Goal: Information Seeking & Learning: Learn about a topic

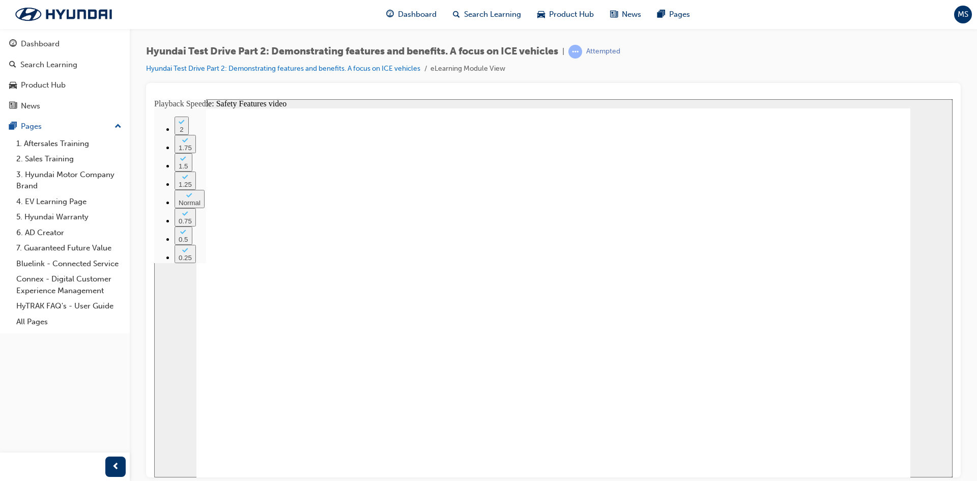
type input "189"
type input "1"
type input "189"
type input "1"
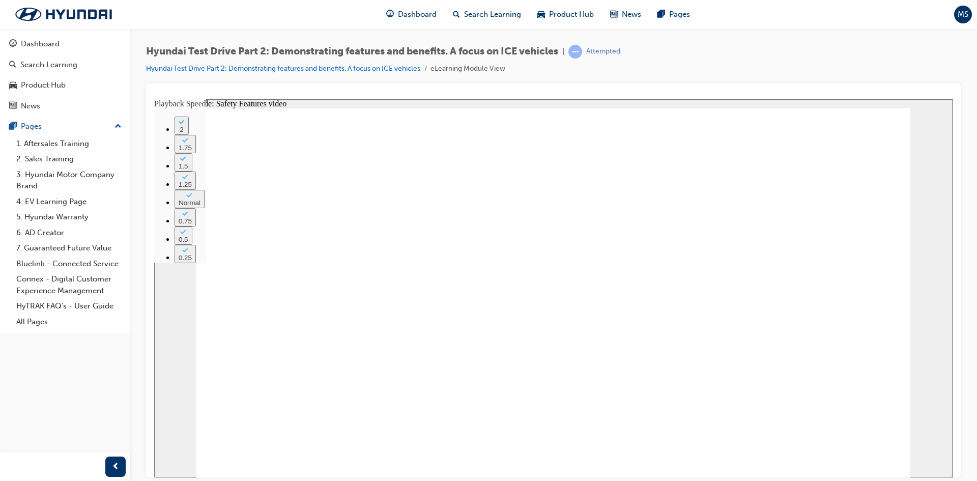
type input "189"
type input "1"
type input "189"
type input "1"
type input "189"
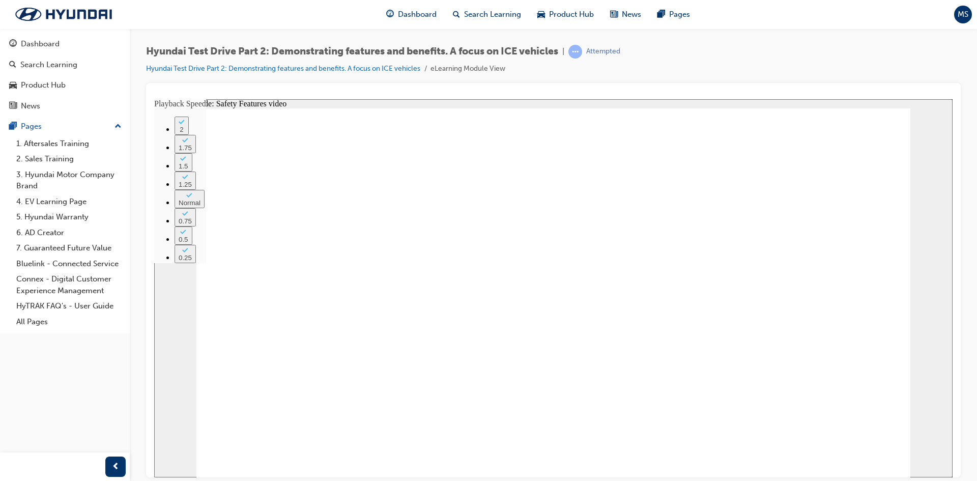
type input "1"
type input "190"
type input "1"
type input "190"
type input "1"
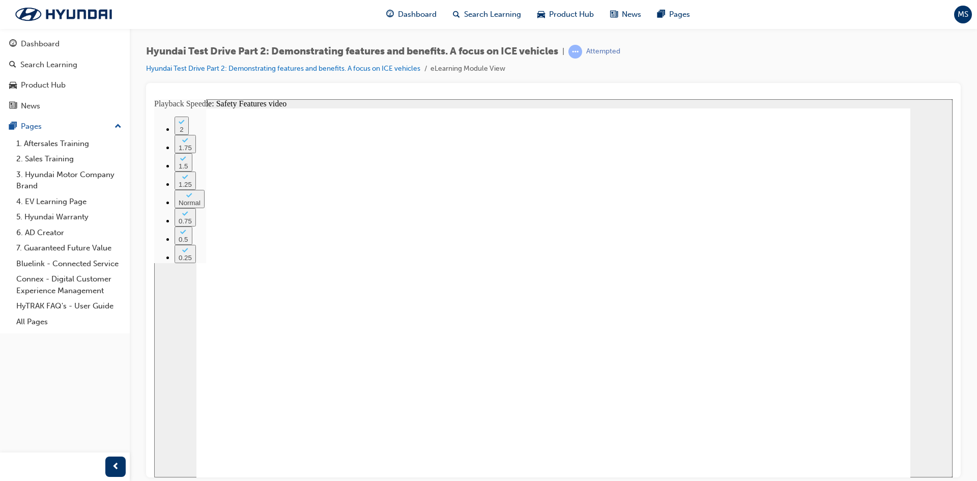
type input "190"
type input "1"
type input "190"
type input "1"
type input "191"
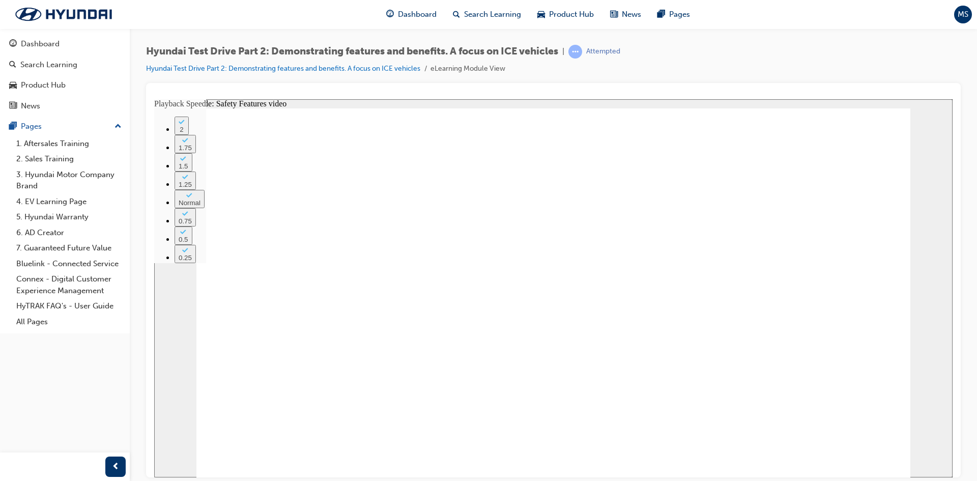
type input "1"
type input "191"
type input "1"
type input "191"
type input "1"
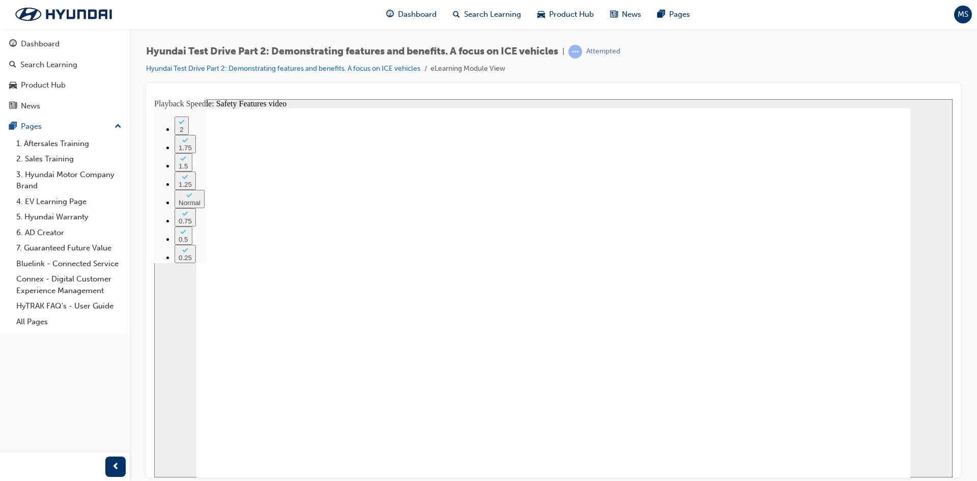
type input "191"
type input "1"
type input "192"
type input "1"
type input "192"
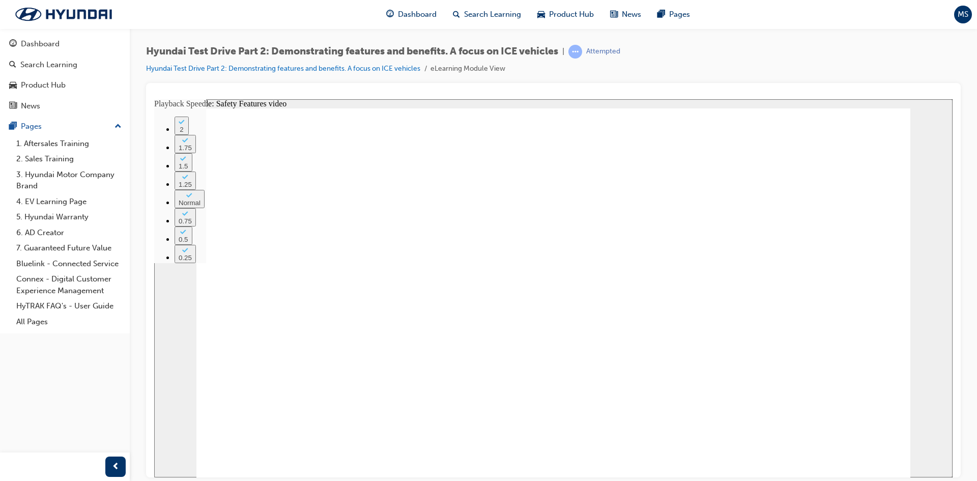
type input "1"
type input "192"
type input "1"
type input "192"
type input "1"
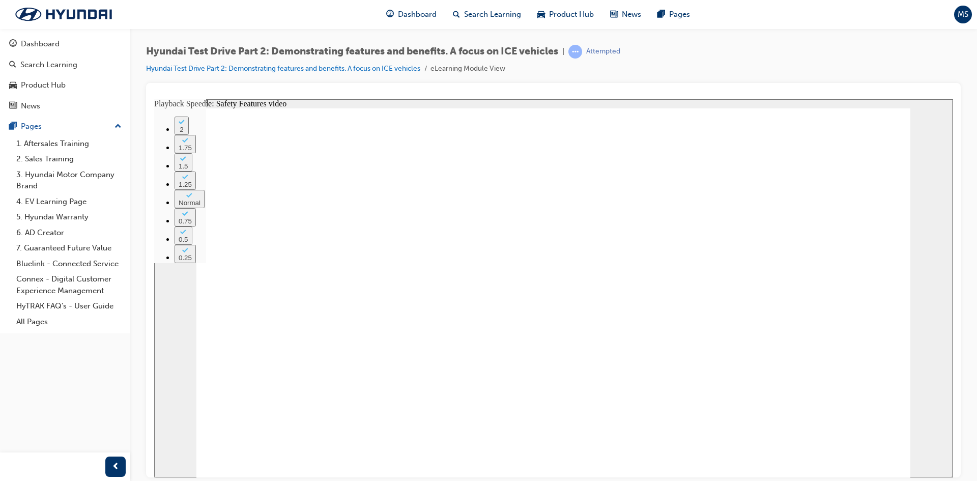
type input "192"
type input "1"
type input "193"
type input "1"
type input "193"
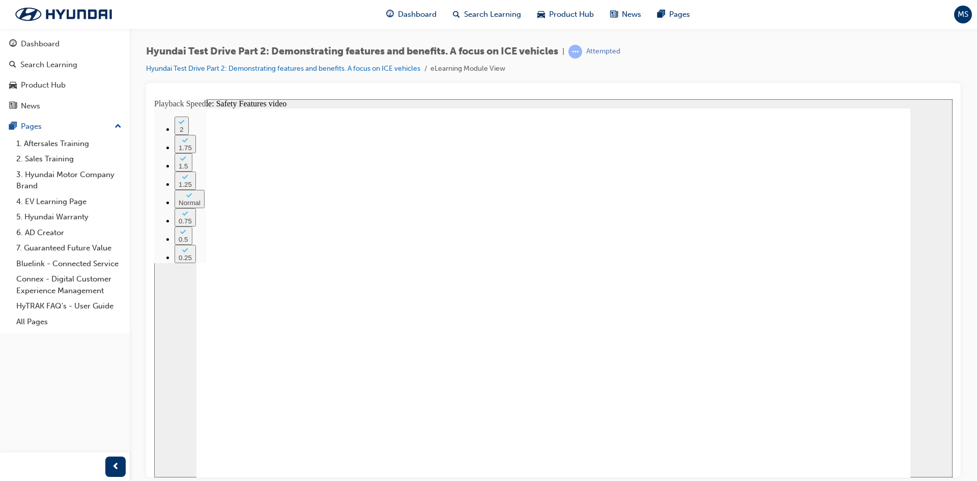
type input "1"
type input "193"
type input "1"
type input "194"
type input "1"
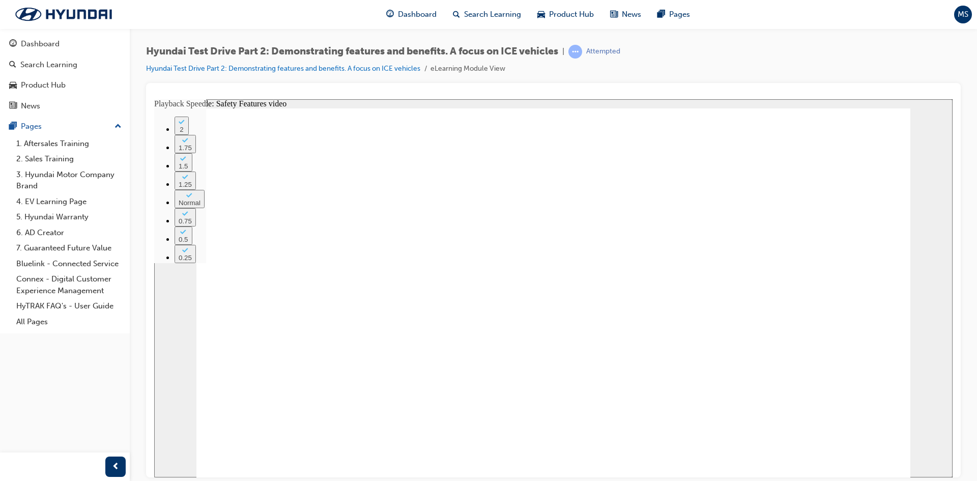
type input "194"
type input "1"
type input "194"
type input "1"
type input "194"
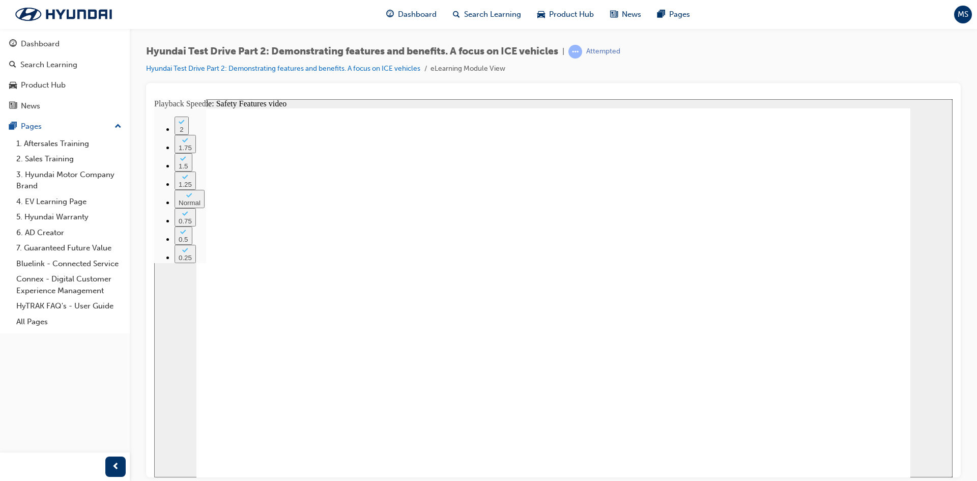
type input "1"
type input "195"
type input "1"
type input "195"
type input "1"
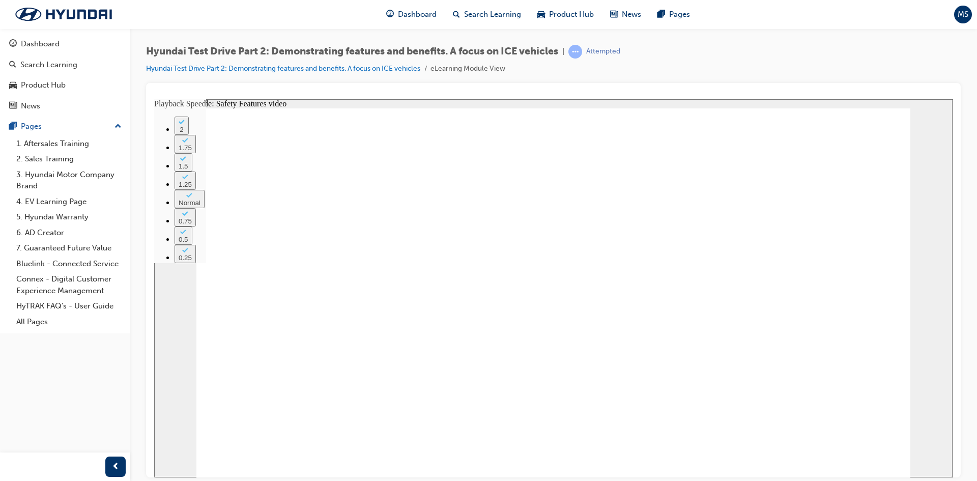
type input "195"
type input "1"
type input "195"
type input "1"
type input "196"
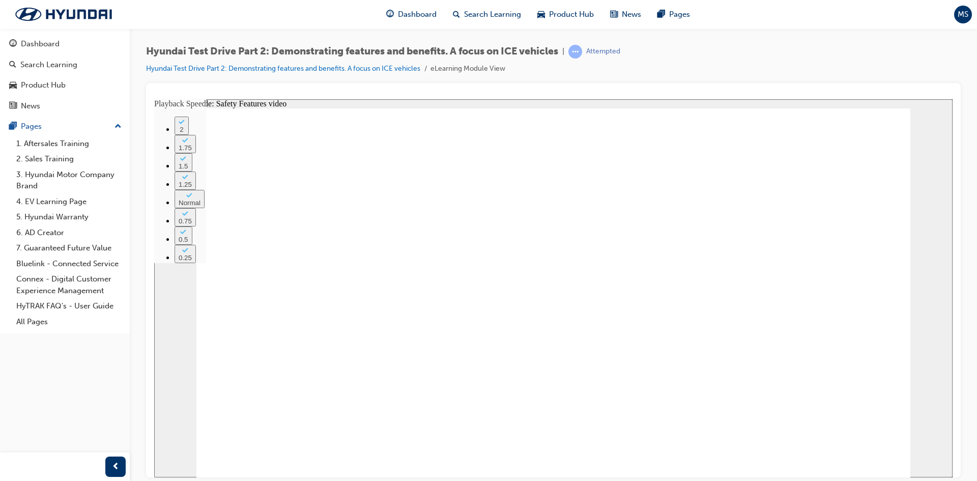
type input "1"
type input "196"
type input "1"
type input "196"
type input "1"
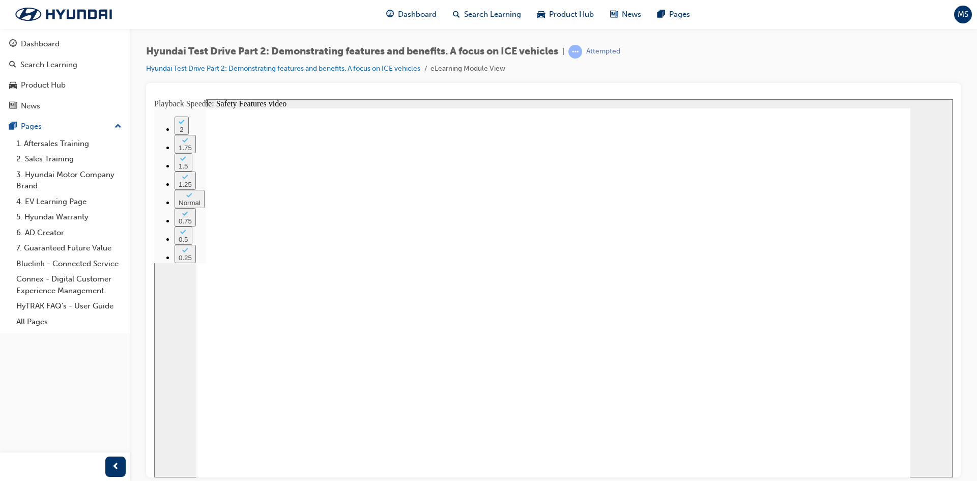
type input "196"
type input "1"
type input "197"
type input "1"
type input "197"
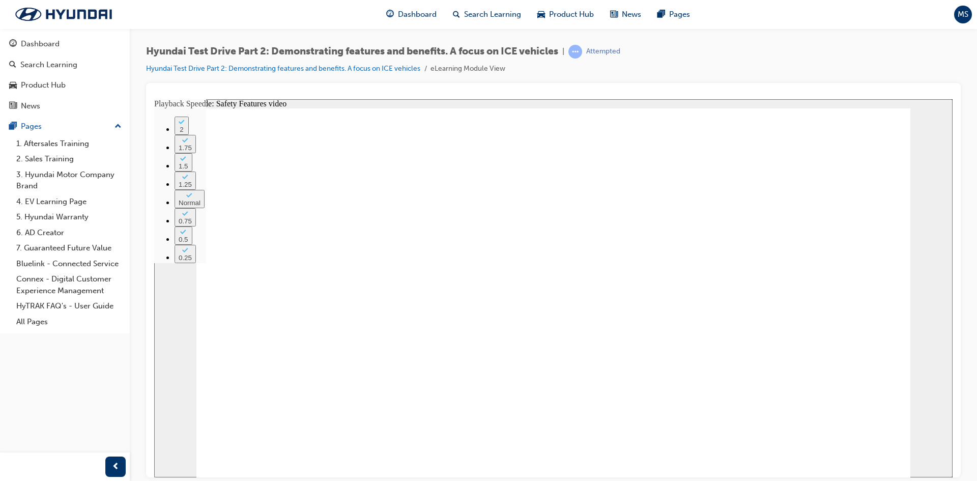
type input "1"
type input "197"
type input "1"
type input "198"
type input "1"
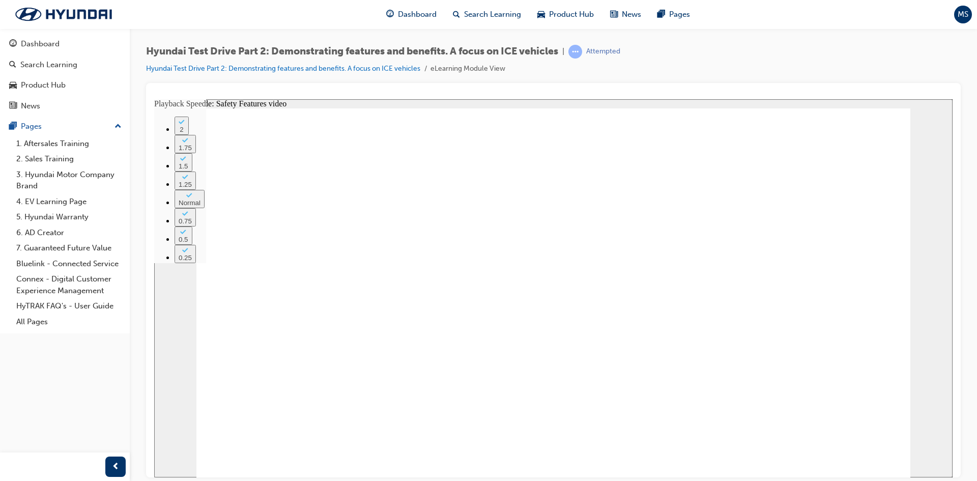
type input "198"
type input "1"
type input "198"
type input "1"
type input "198"
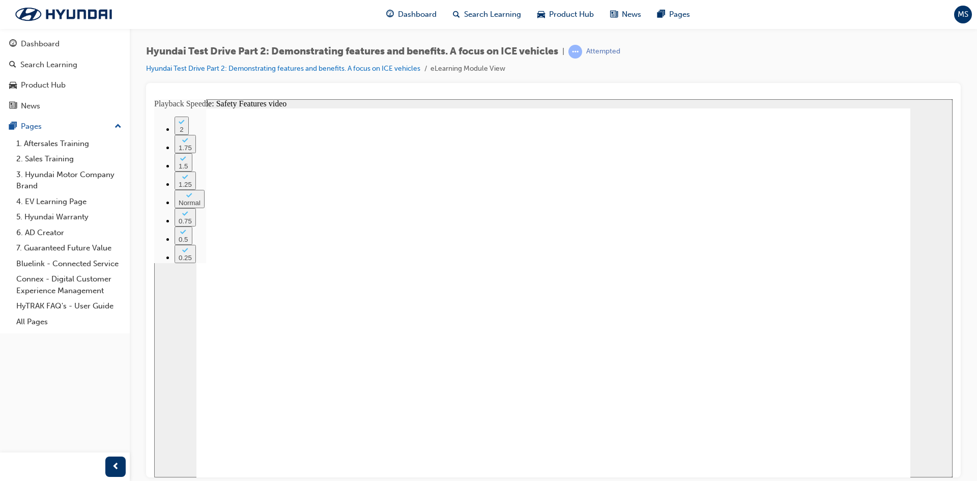
type input "1"
type input "199"
type input "1"
type input "199"
type input "1"
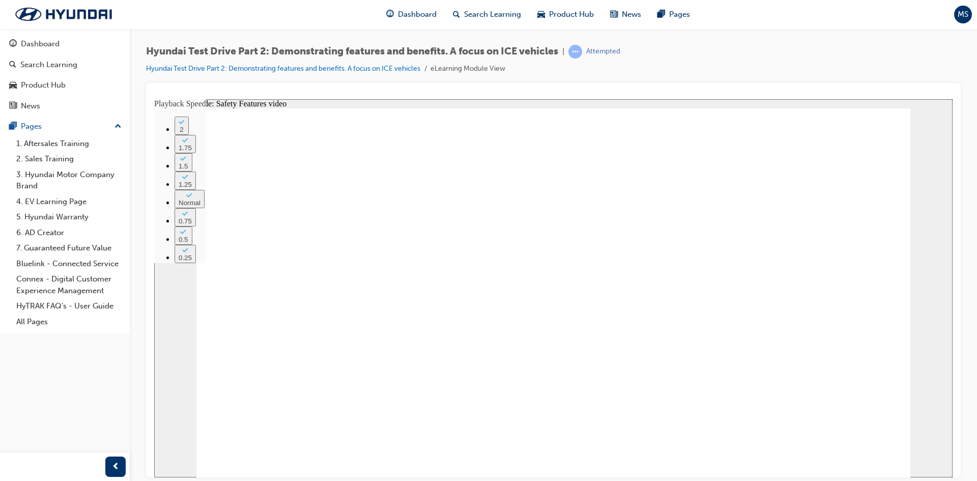
type input "199"
type input "1"
type input "199"
type input "1"
type input "200"
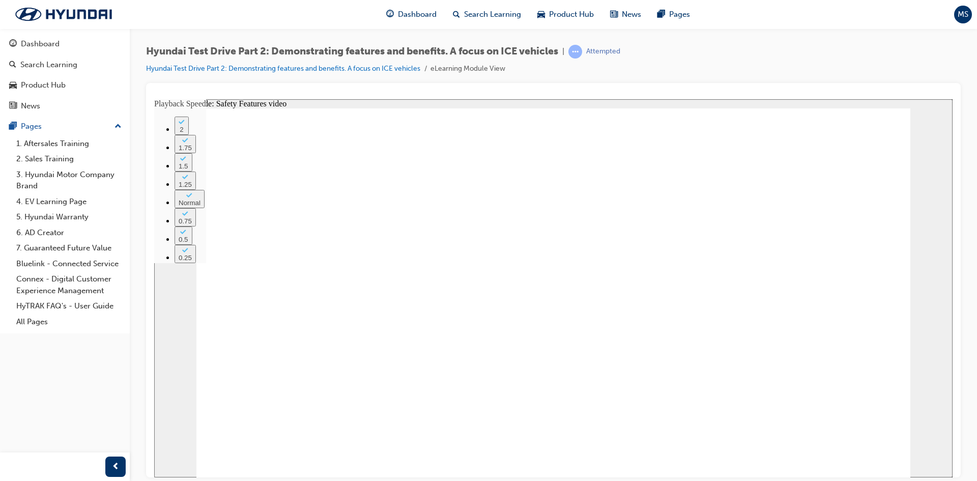
type input "1"
type input "200"
type input "1"
type input "200"
type input "1"
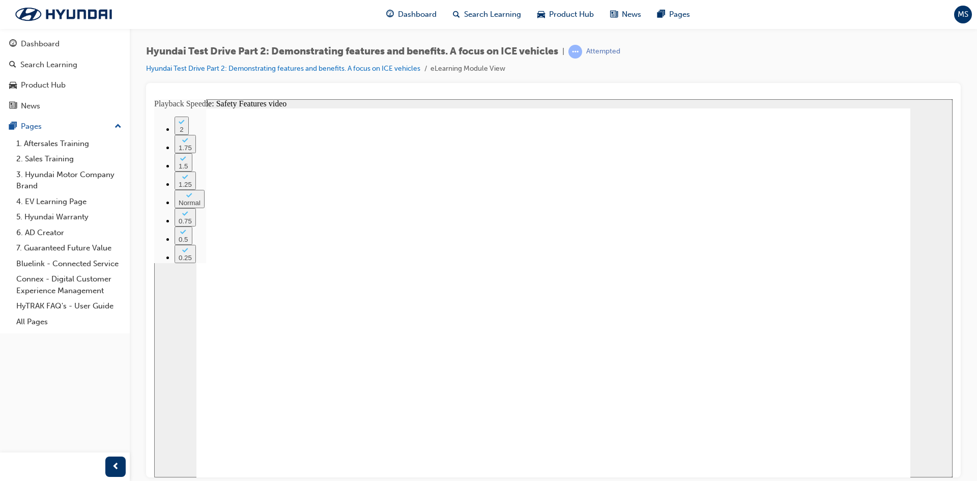
type input "200"
type input "1"
type input "201"
type input "1"
type input "201"
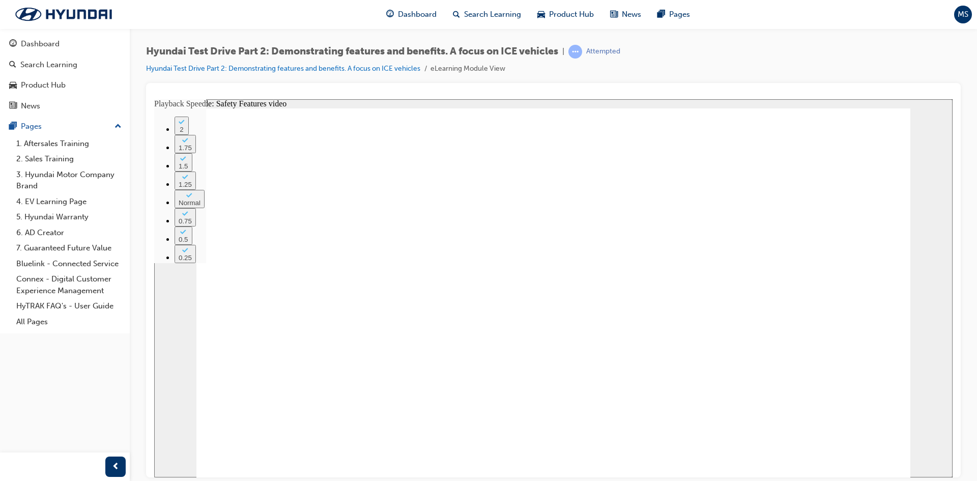
type input "1"
type input "201"
type input "1"
type input "202"
type input "1"
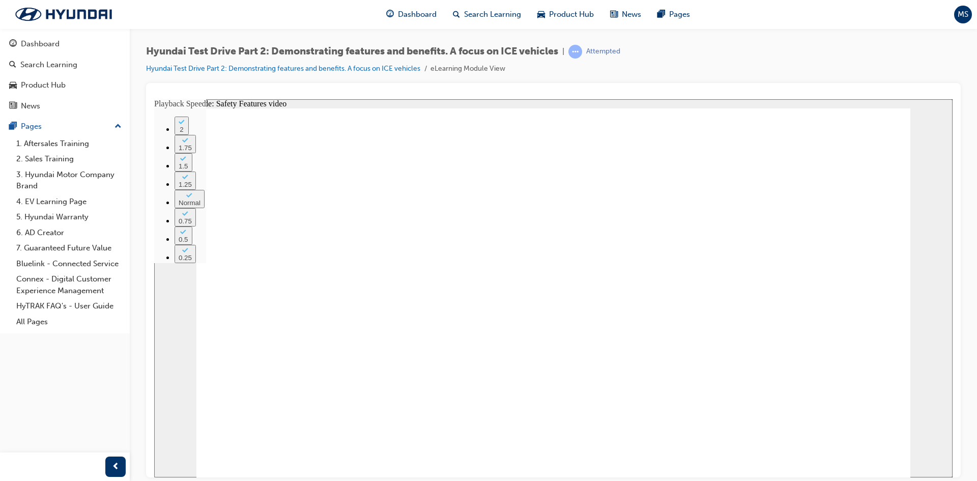
type input "202"
type input "1"
type input "202"
type input "1"
type input "202"
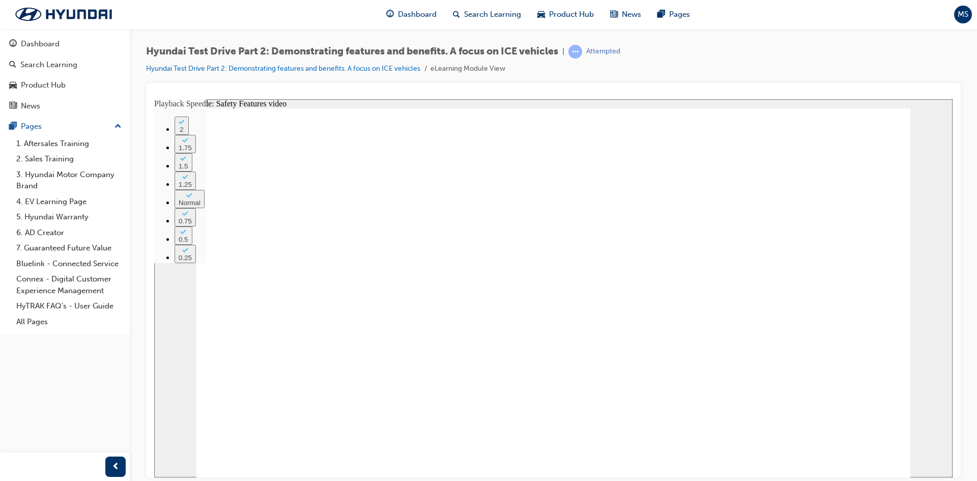
type input "1"
type input "203"
type input "1"
type input "203"
type input "1"
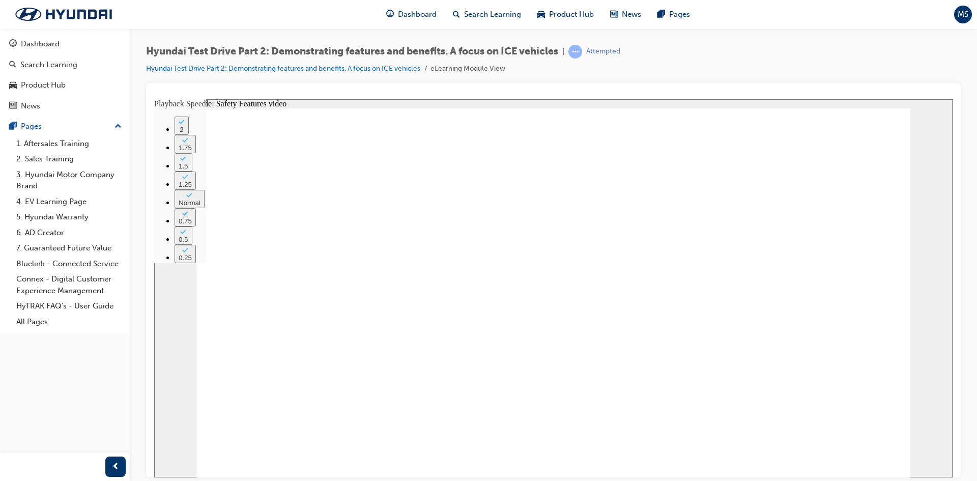
type input "203"
type input "1"
type input "203"
type input "1"
type input "204"
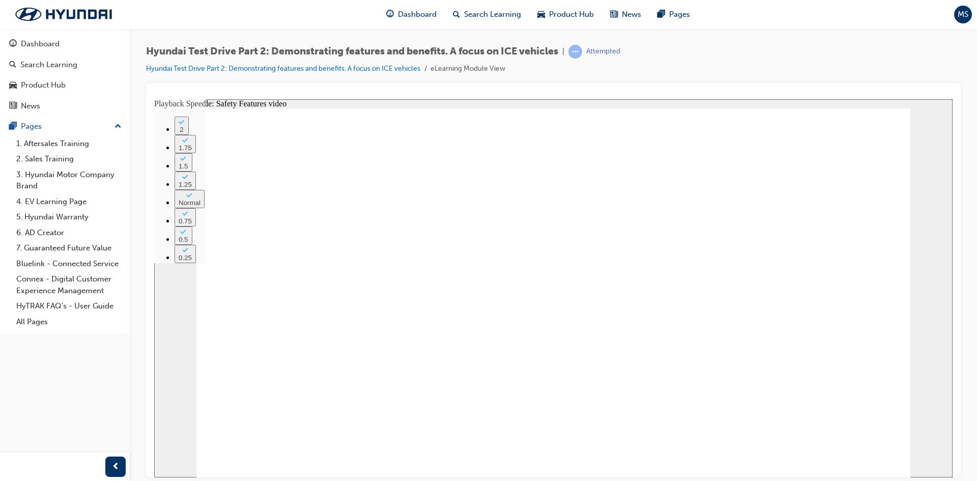
type input "1"
type input "204"
type input "1"
type input "204"
type input "1"
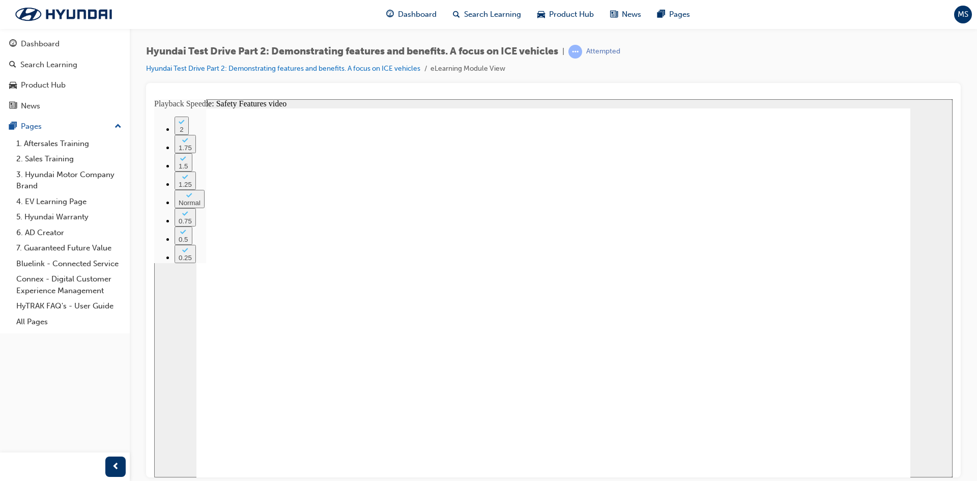
type input "204"
type input "1"
type input "205"
type input "1"
type input "205"
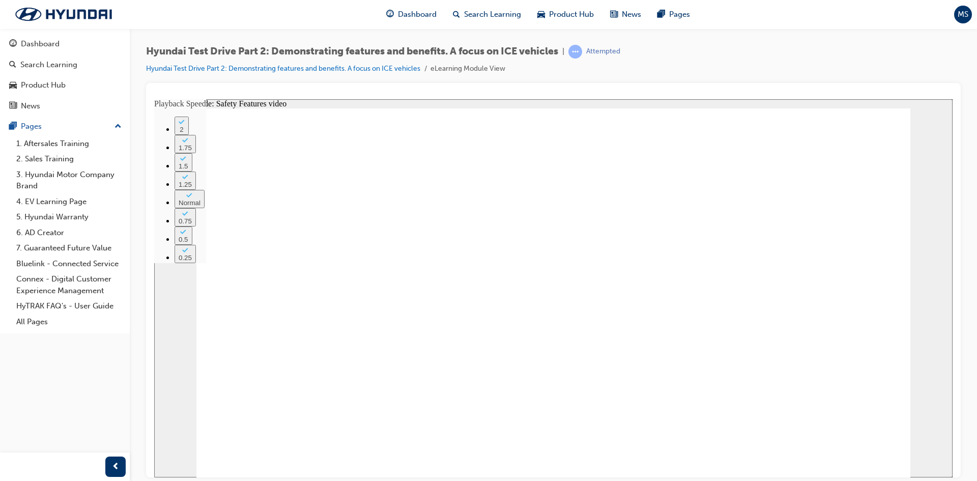
type input "1"
type input "205"
type input "1"
type input "206"
type input "1"
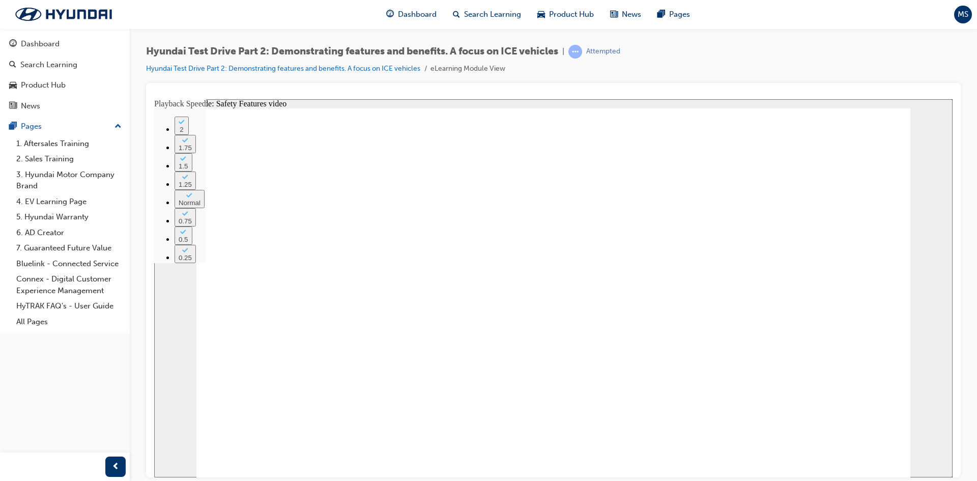
type input "206"
type input "1"
type input "206"
type input "1"
type input "206"
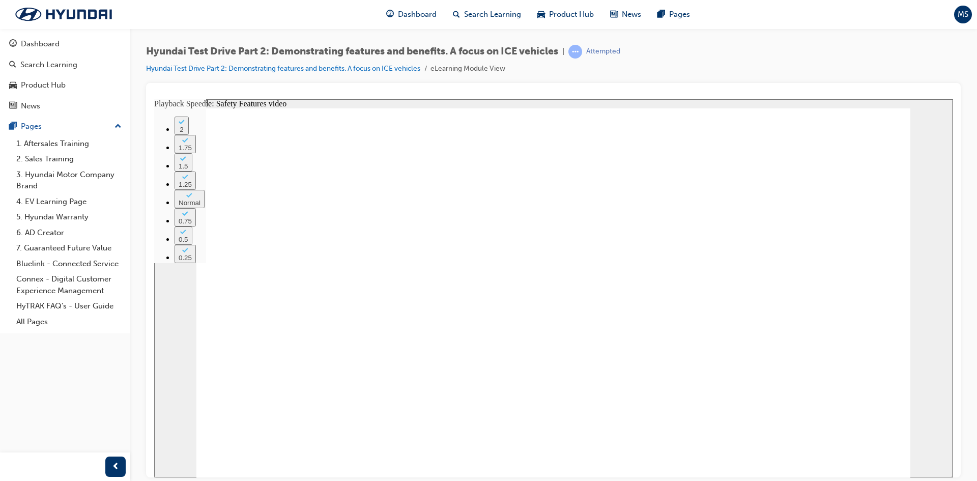
type input "1"
type input "207"
type input "1"
type input "207"
type input "1"
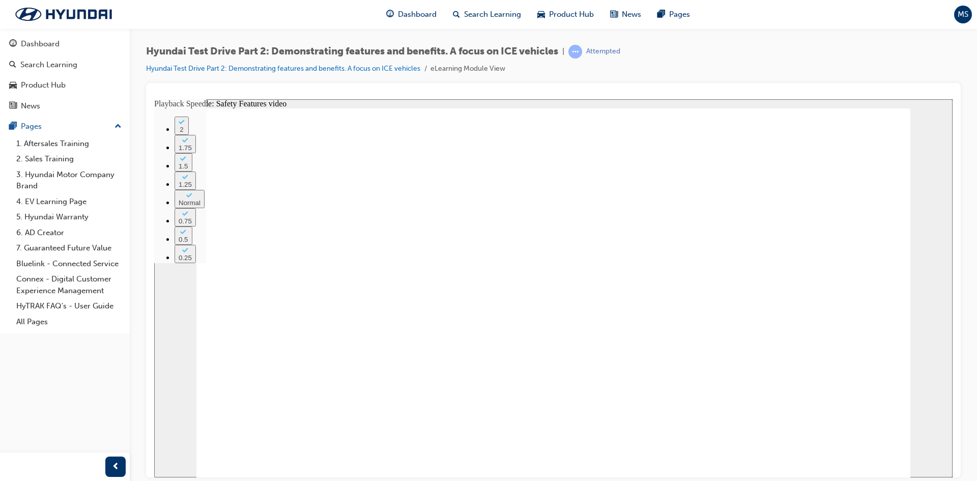
type input "207"
type input "1"
type input "207"
type input "1"
type input "208"
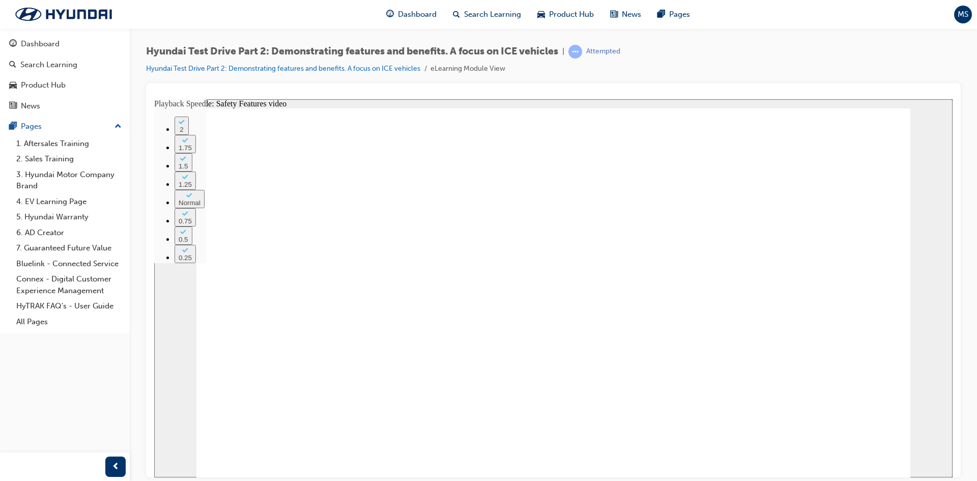
type input "1"
type input "208"
type input "1"
type input "208"
type input "1"
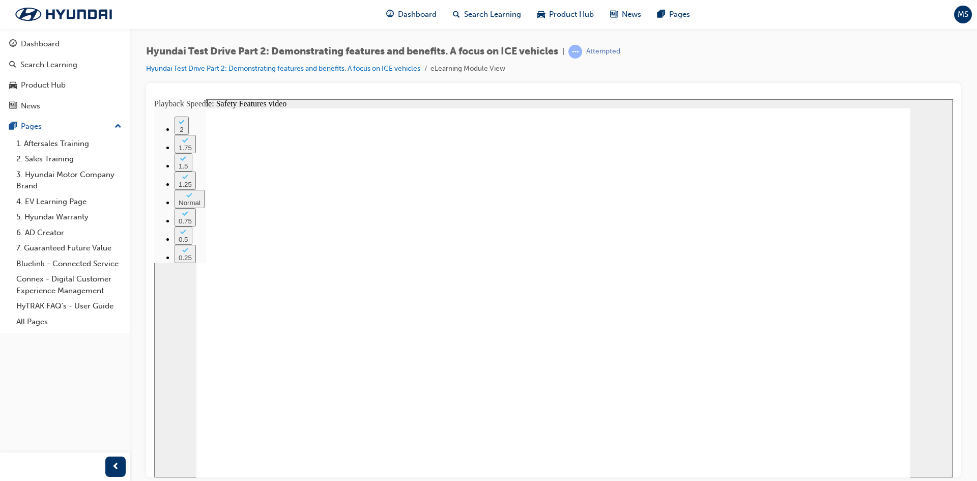
type input "208"
type input "1"
type input "209"
type input "1"
type input "209"
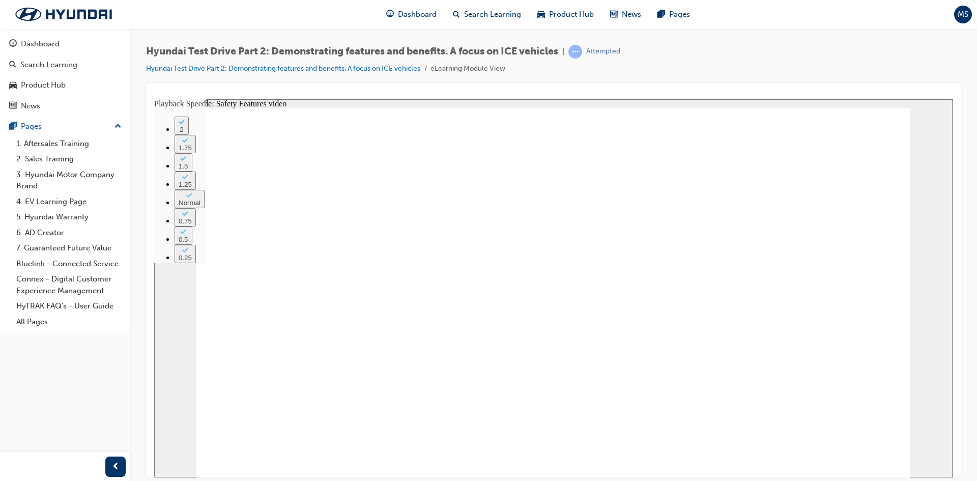
type input "1"
type input "209"
type input "1"
type input "209"
type input "1"
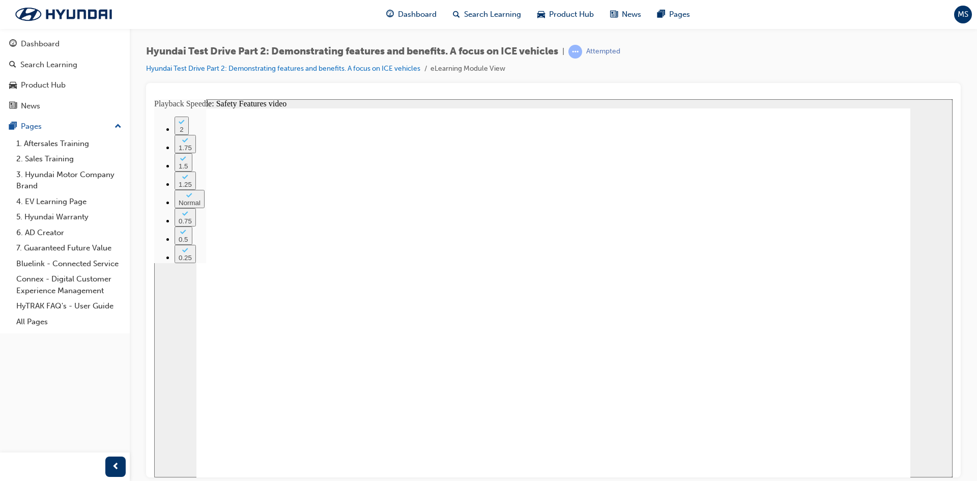
type input "210"
type input "1"
type input "210"
type input "1"
type input "210"
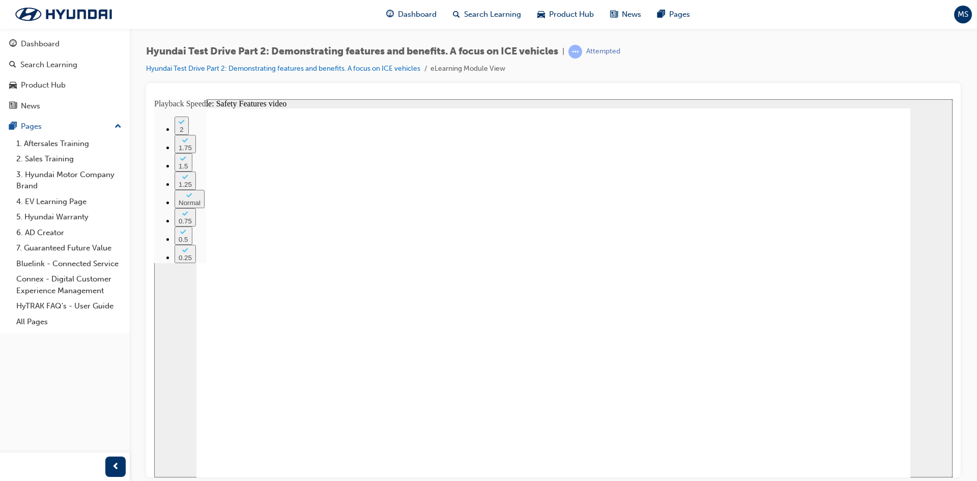
type input "1"
type input "211"
type input "1"
type input "211"
type input "1"
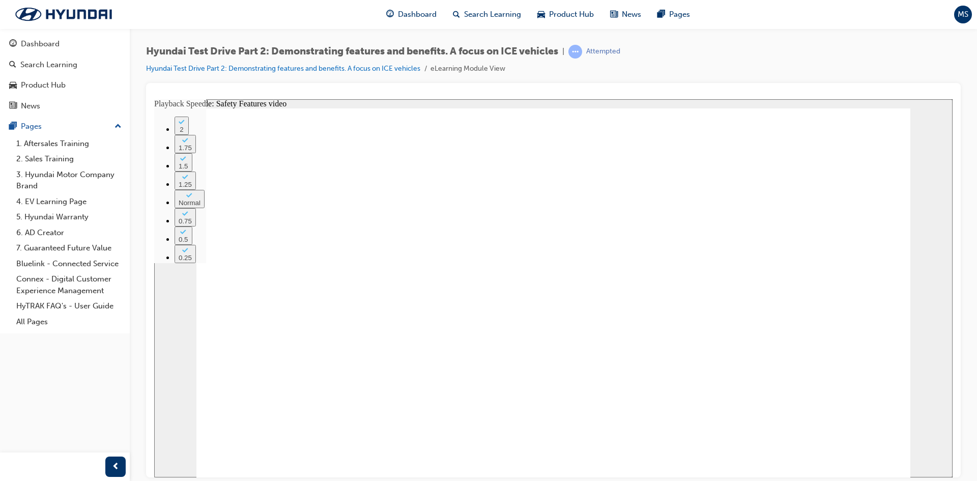
type input "211"
type input "1"
type input "211"
type input "1"
type input "212"
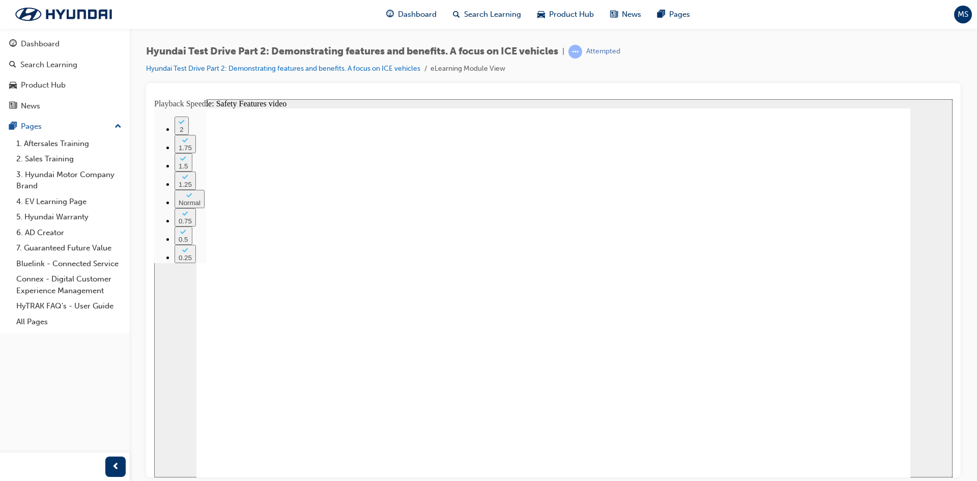
type input "1"
type input "212"
type input "1"
type input "212"
type input "1"
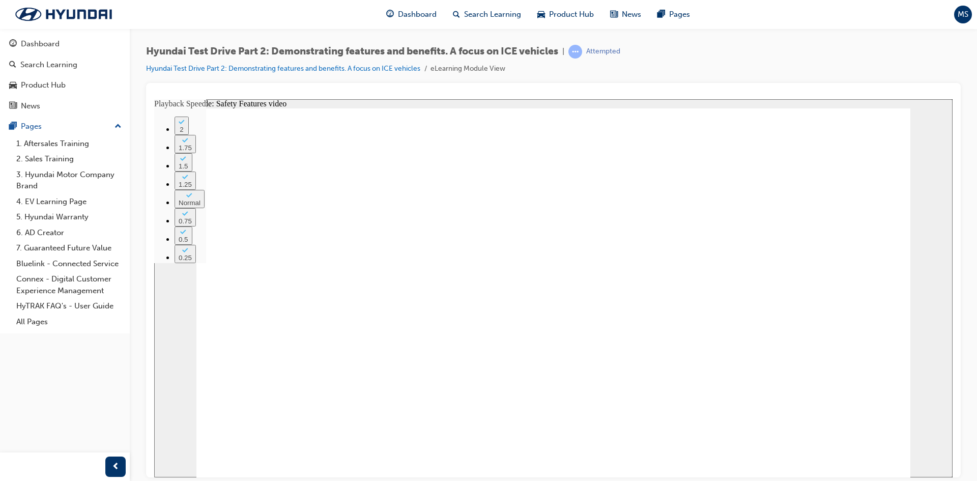
type input "212"
type input "1"
type input "213"
type input "1"
type input "213"
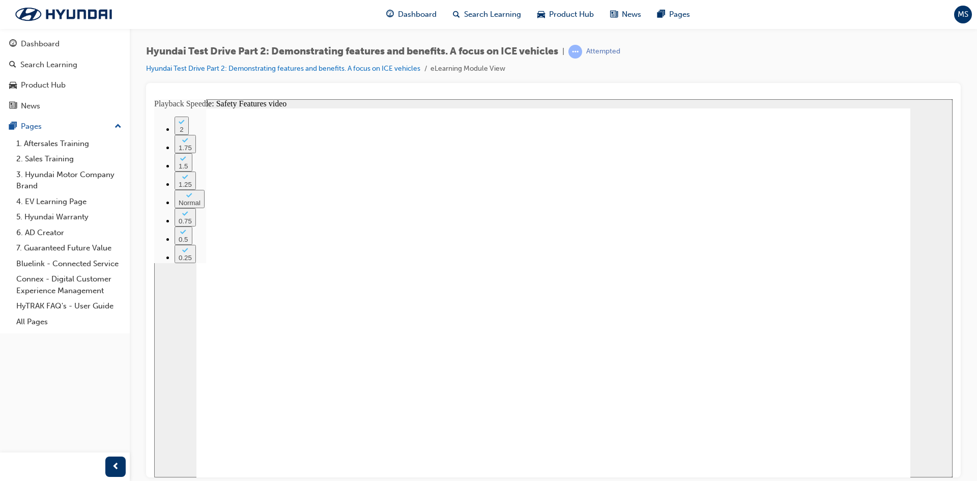
type input "1"
type input "213"
type input "1"
type input "213"
type input "1"
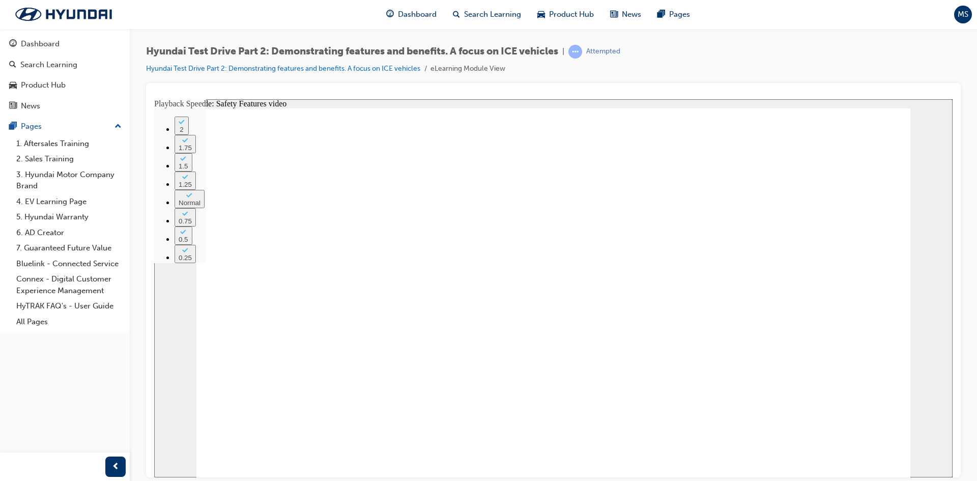
type input "214"
type input "1"
type input "214"
type input "1"
type input "214"
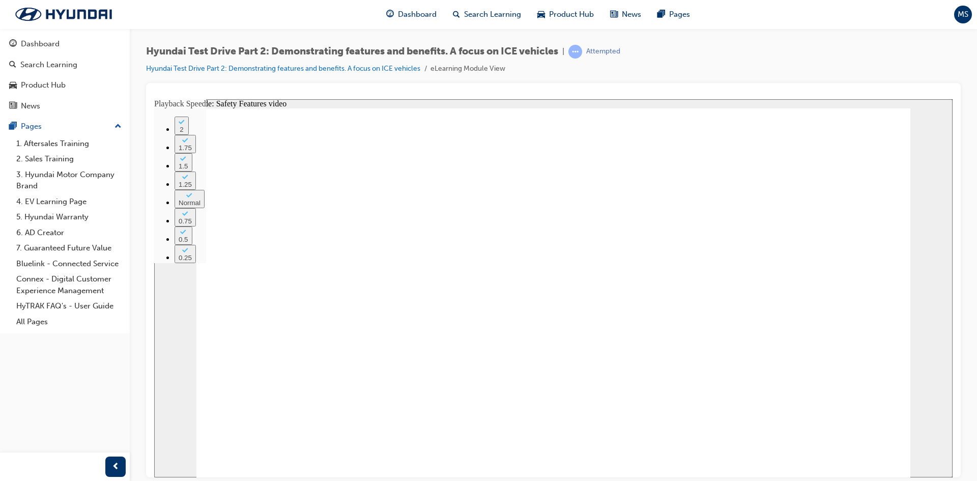
type input "1"
